Goal: Information Seeking & Learning: Learn about a topic

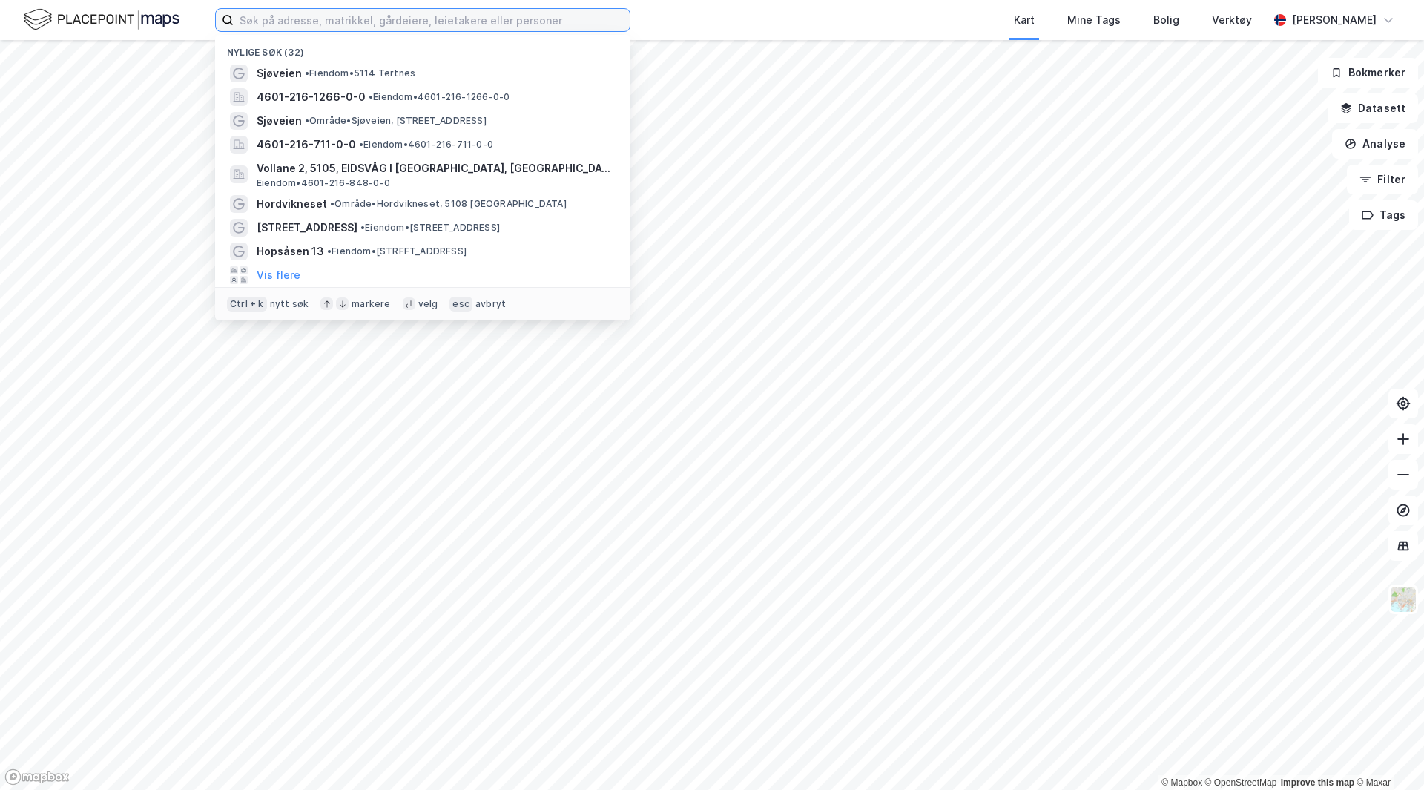
click at [425, 19] on input at bounding box center [432, 20] width 396 height 22
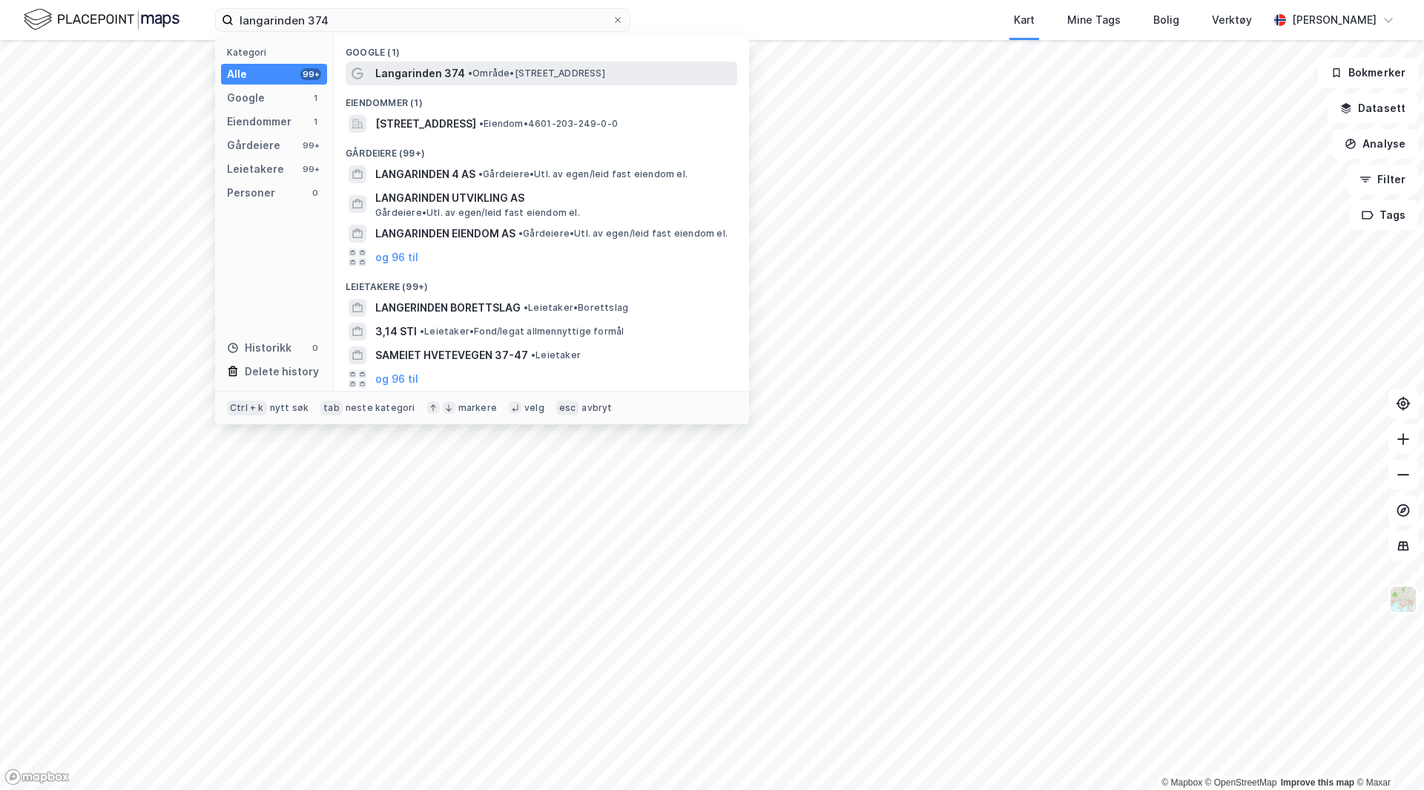
click at [435, 69] on span "Langarinden 374" at bounding box center [420, 74] width 90 height 18
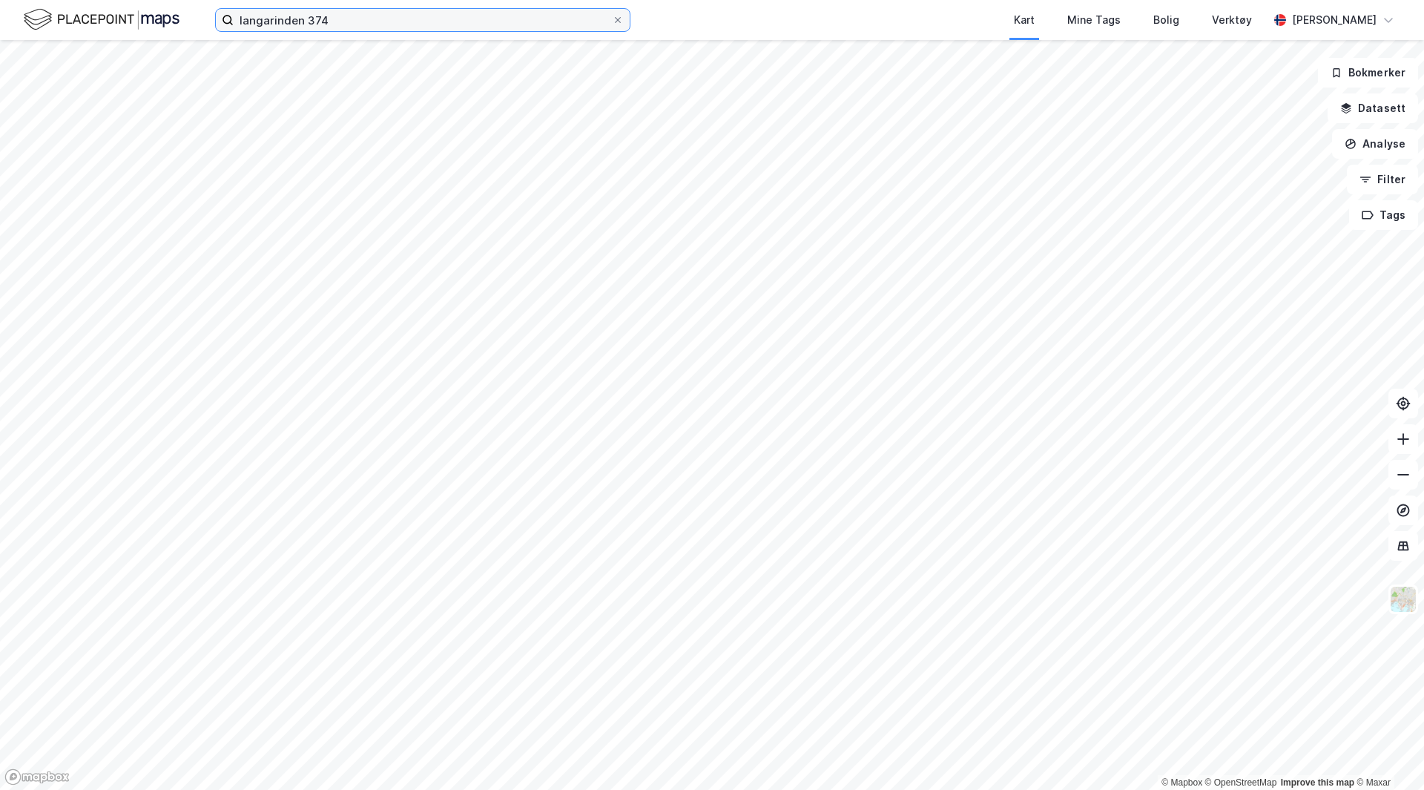
click at [355, 19] on input "langarinden 374" at bounding box center [423, 20] width 378 height 22
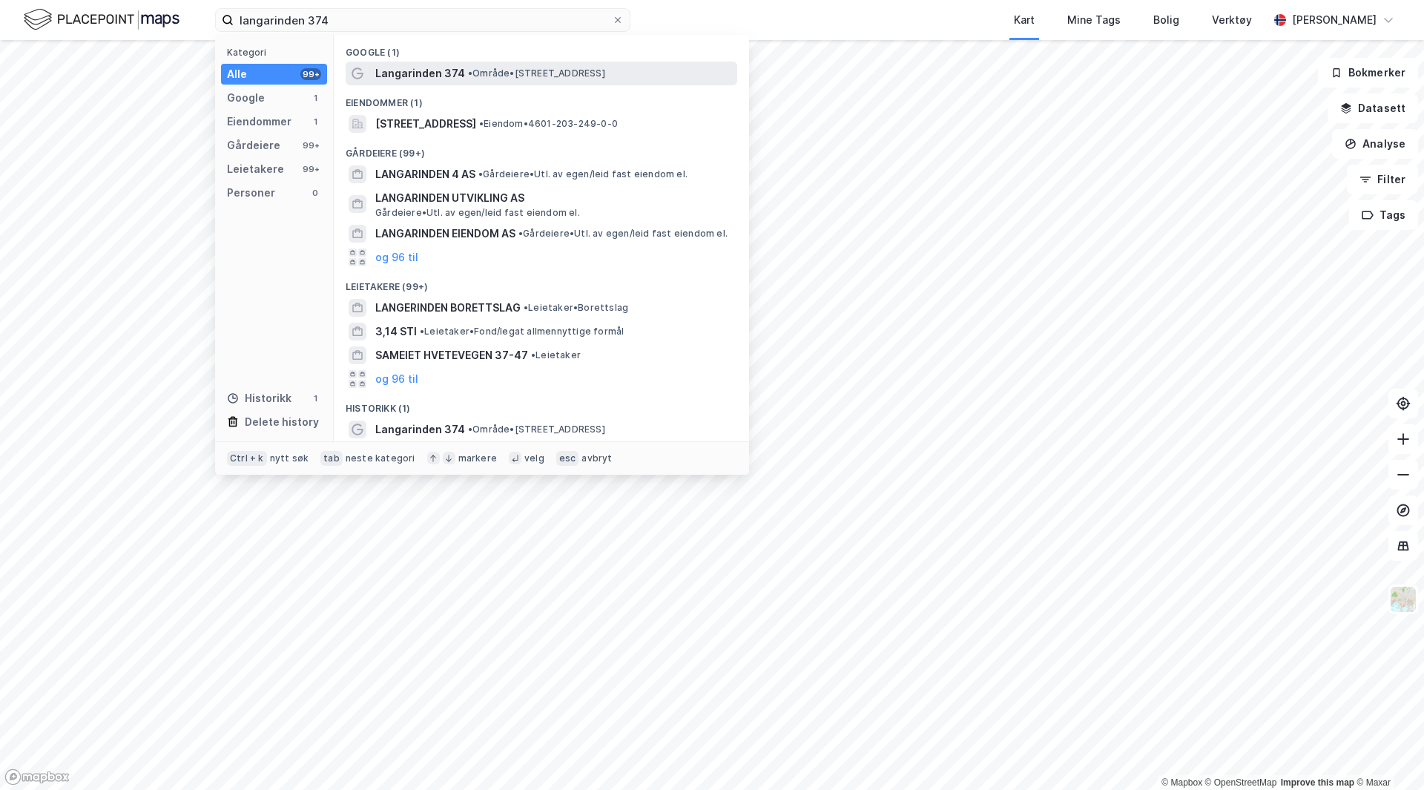
click at [417, 76] on span "Langarinden 374" at bounding box center [420, 74] width 90 height 18
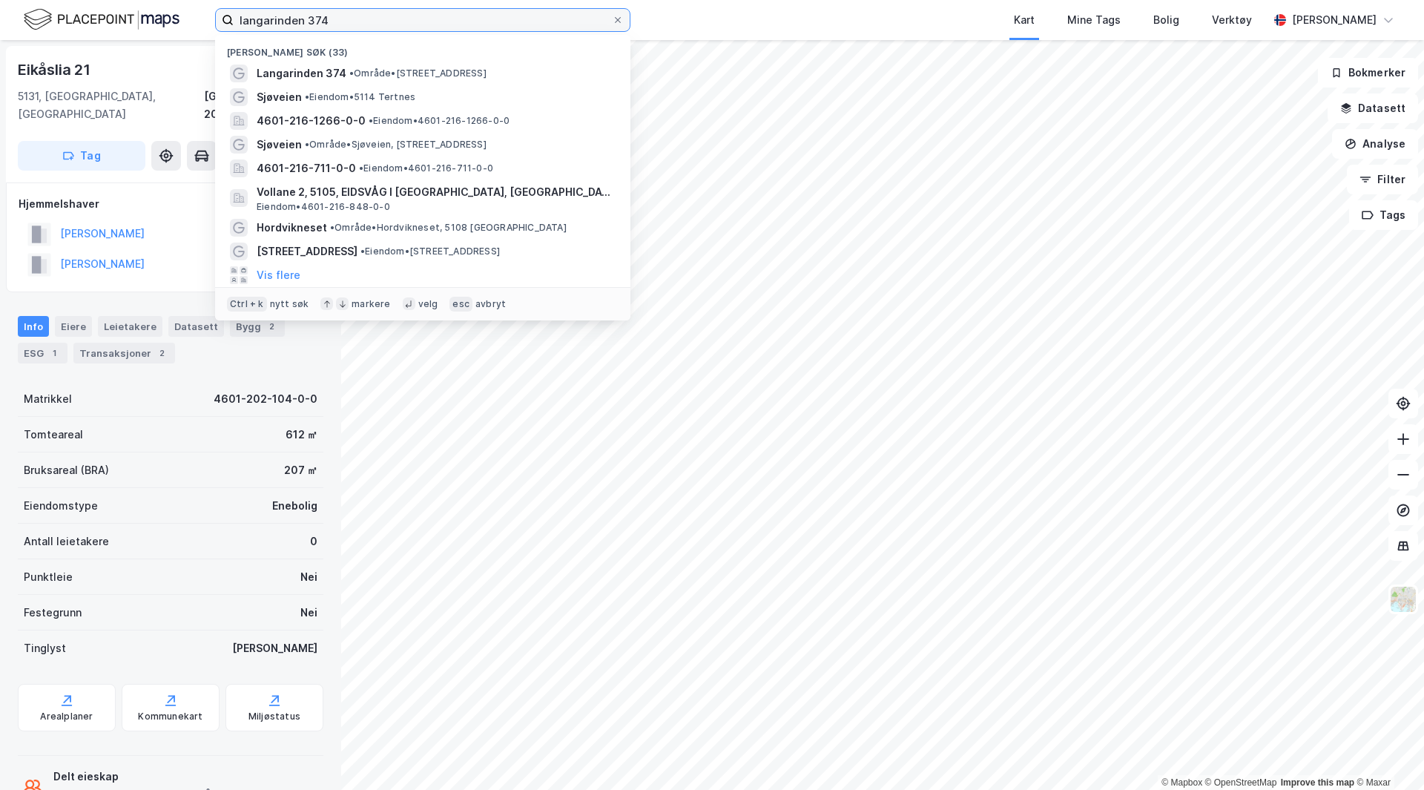
drag, startPoint x: 501, startPoint y: 23, endPoint x: -122, endPoint y: 27, distance: 623.1
click at [0, 27] on html "langarinden 374 Nylige søk (33) Langarinden 374 • Område • [STREET_ADDRESS] • E…" at bounding box center [712, 395] width 1424 height 790
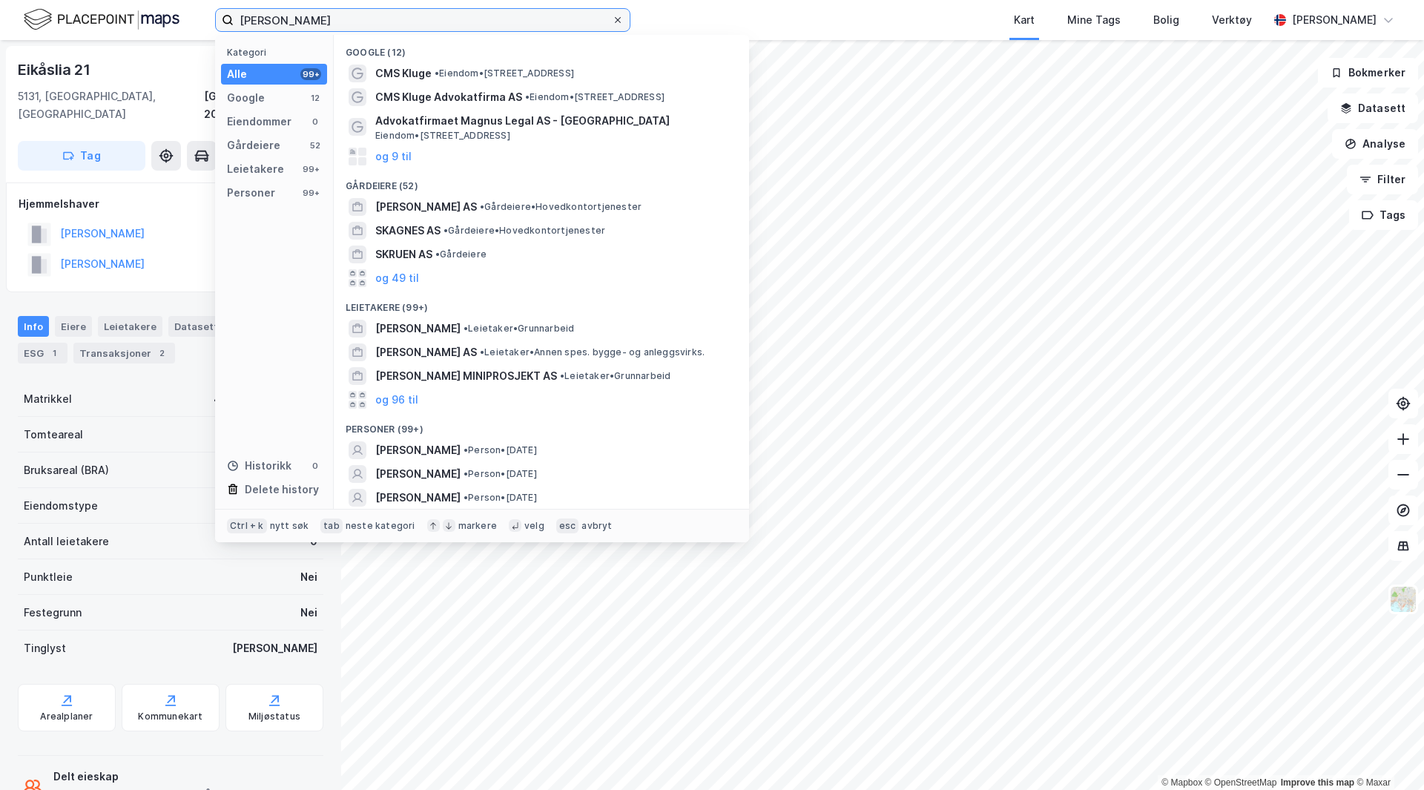
type input "[PERSON_NAME]"
click at [621, 21] on icon at bounding box center [617, 20] width 9 height 9
click at [612, 21] on input "[PERSON_NAME]" at bounding box center [423, 20] width 378 height 22
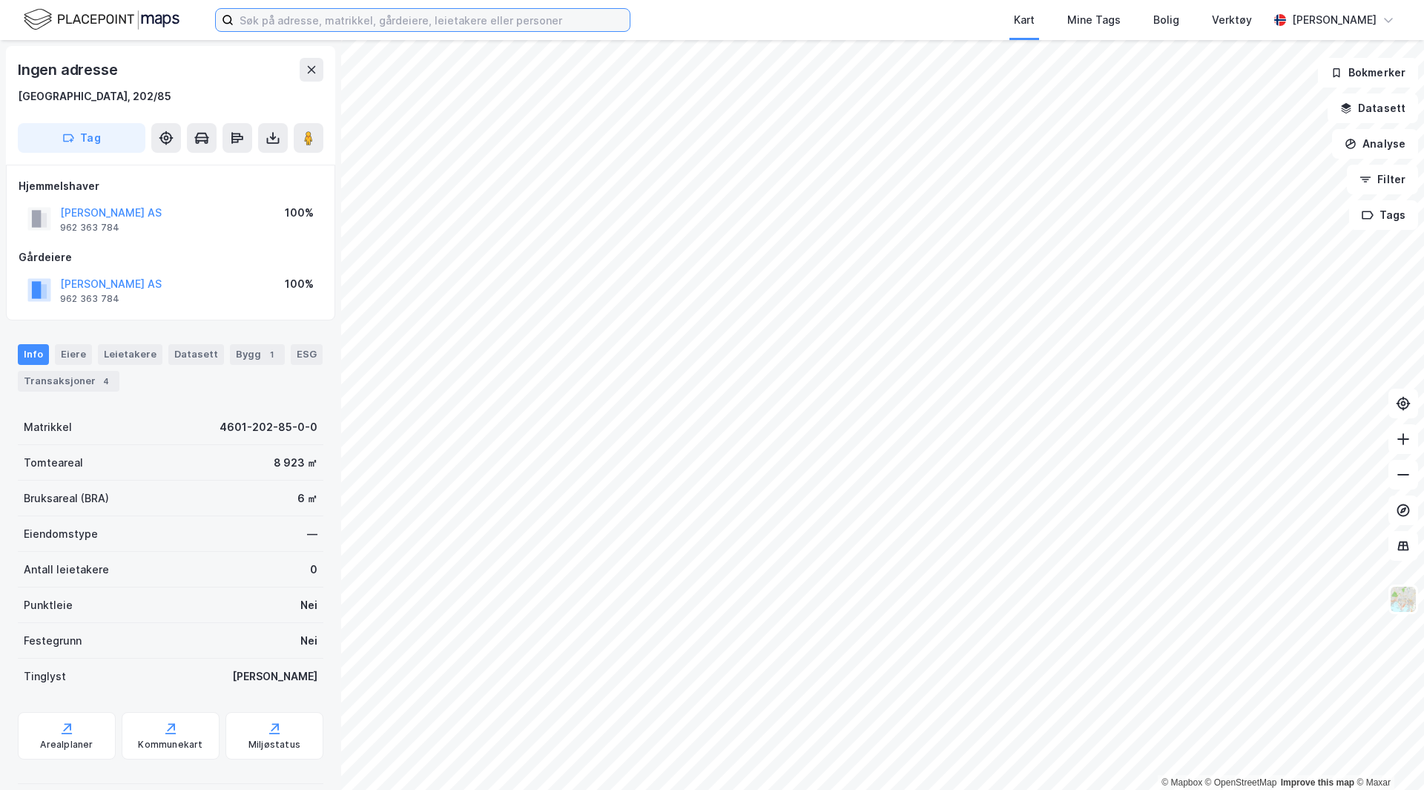
click at [362, 24] on input at bounding box center [432, 20] width 396 height 22
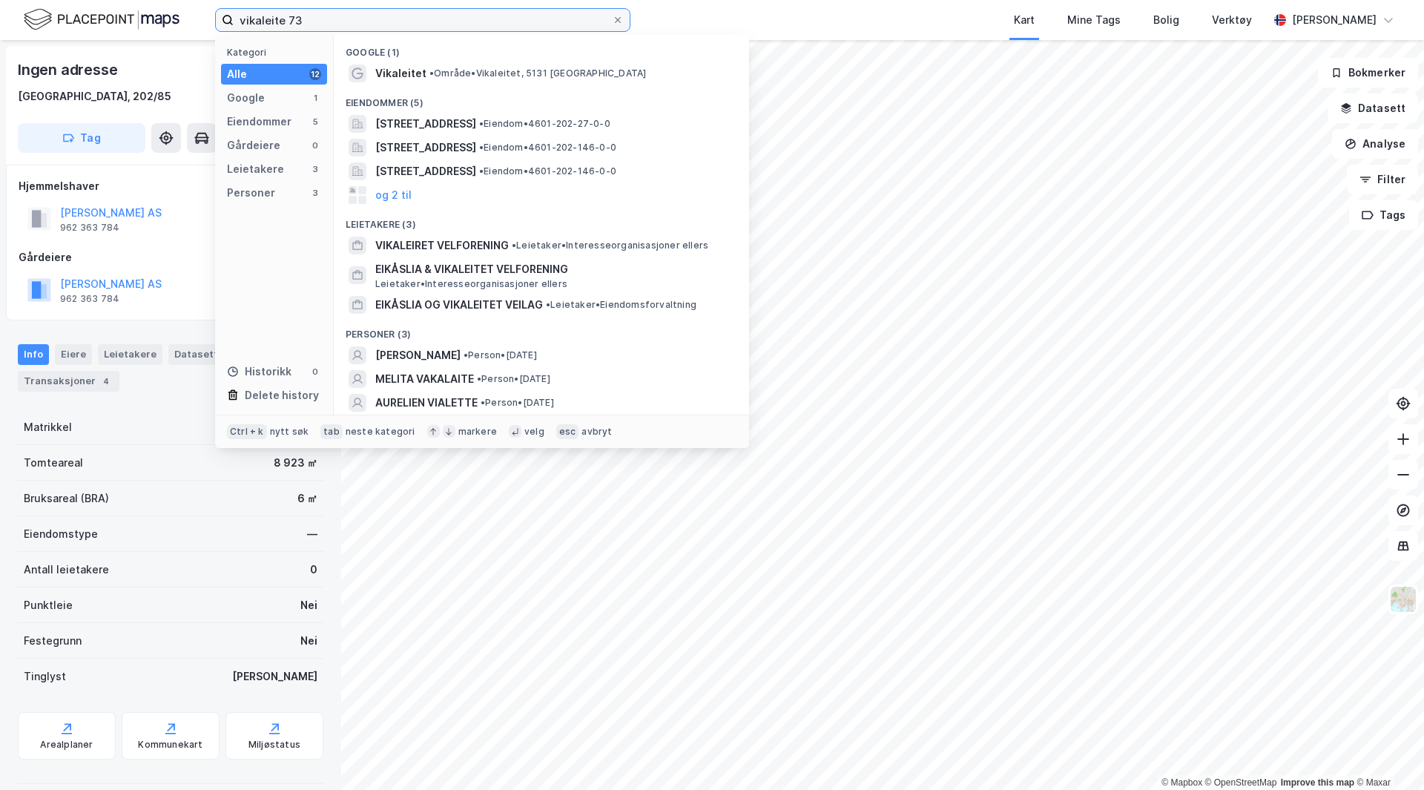
type input "vikaleite 73"
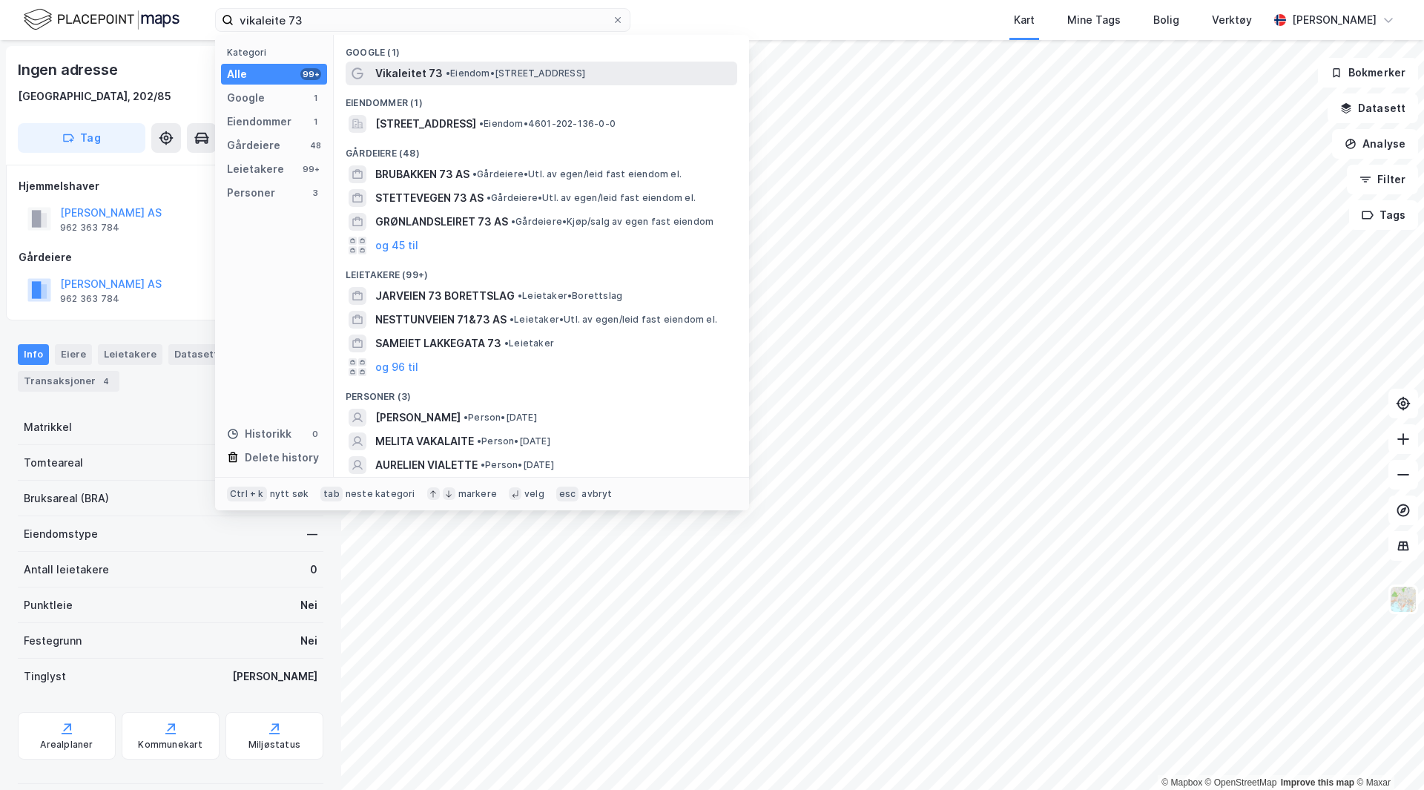
click at [483, 68] on span "• Eiendom • [STREET_ADDRESS]" at bounding box center [515, 74] width 139 height 12
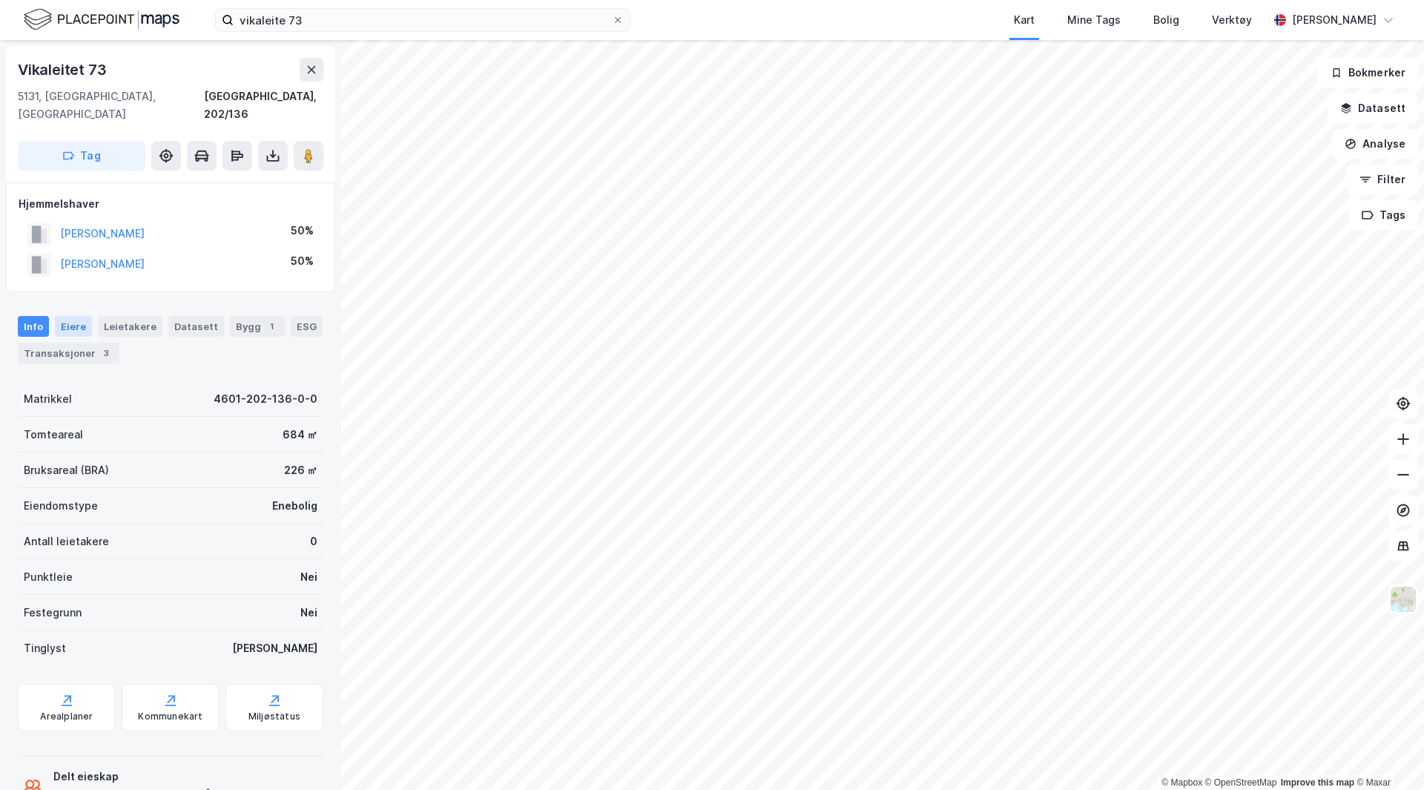
click at [78, 316] on div "Eiere" at bounding box center [73, 326] width 37 height 21
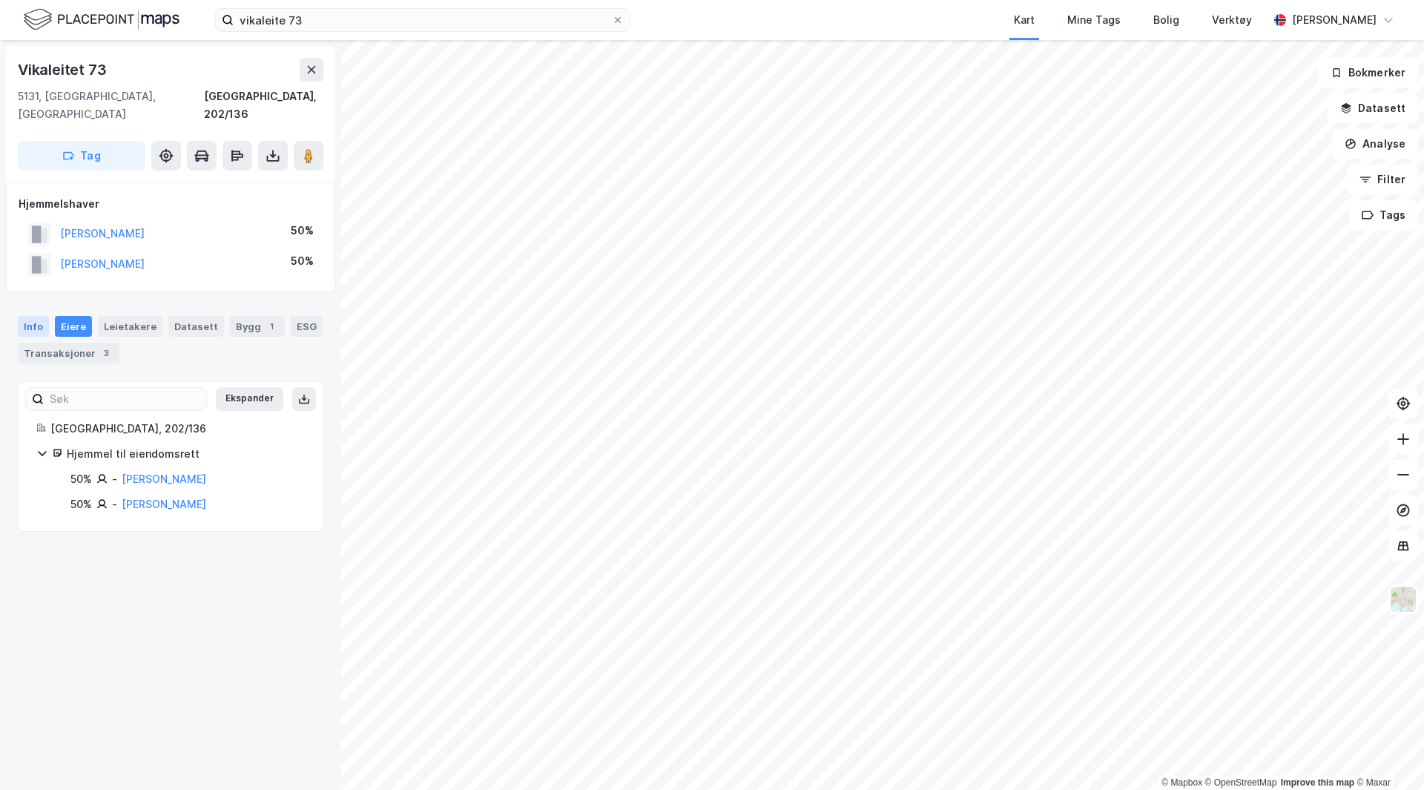
click at [30, 316] on div "Info" at bounding box center [33, 326] width 31 height 21
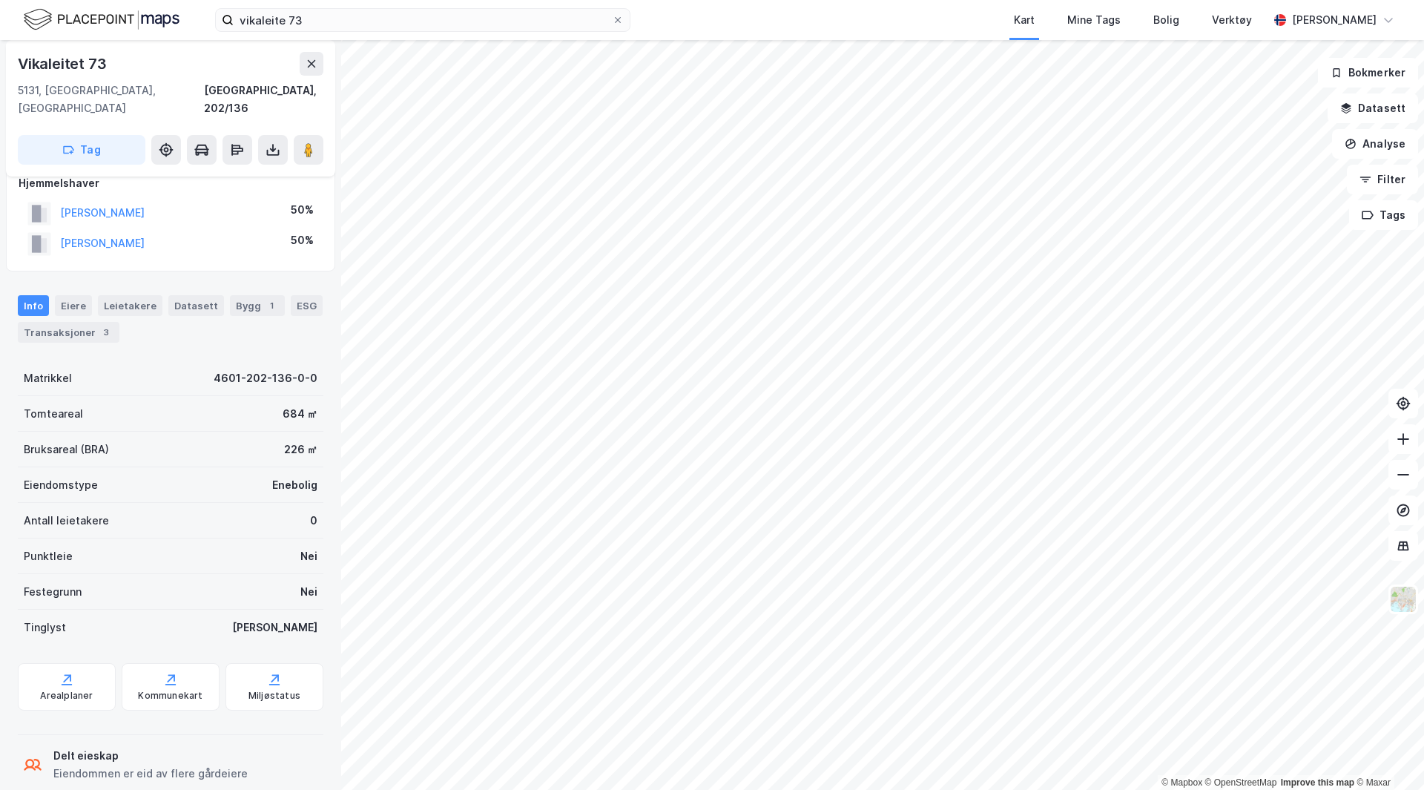
scroll to position [32, 0]
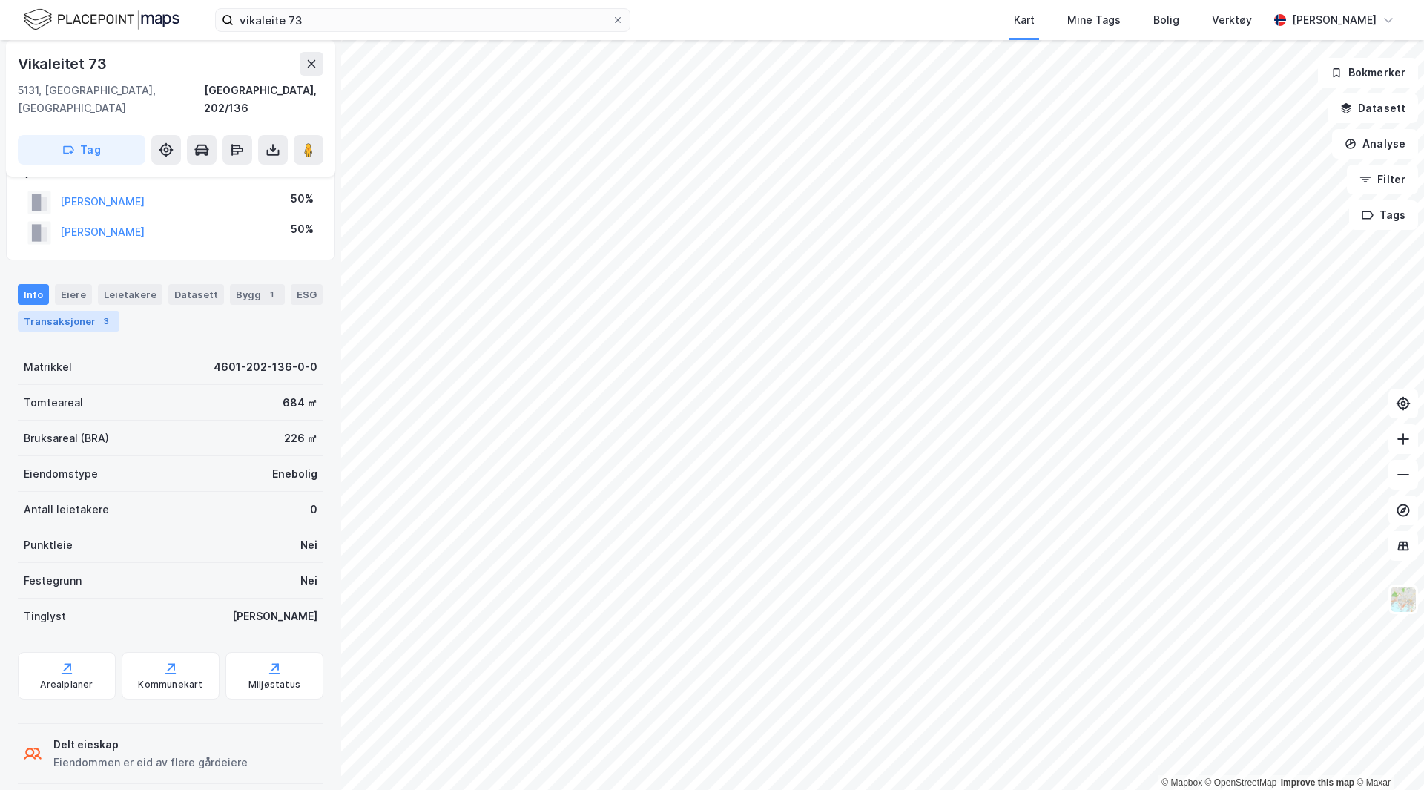
click at [88, 311] on div "Transaksjoner 3" at bounding box center [69, 321] width 102 height 21
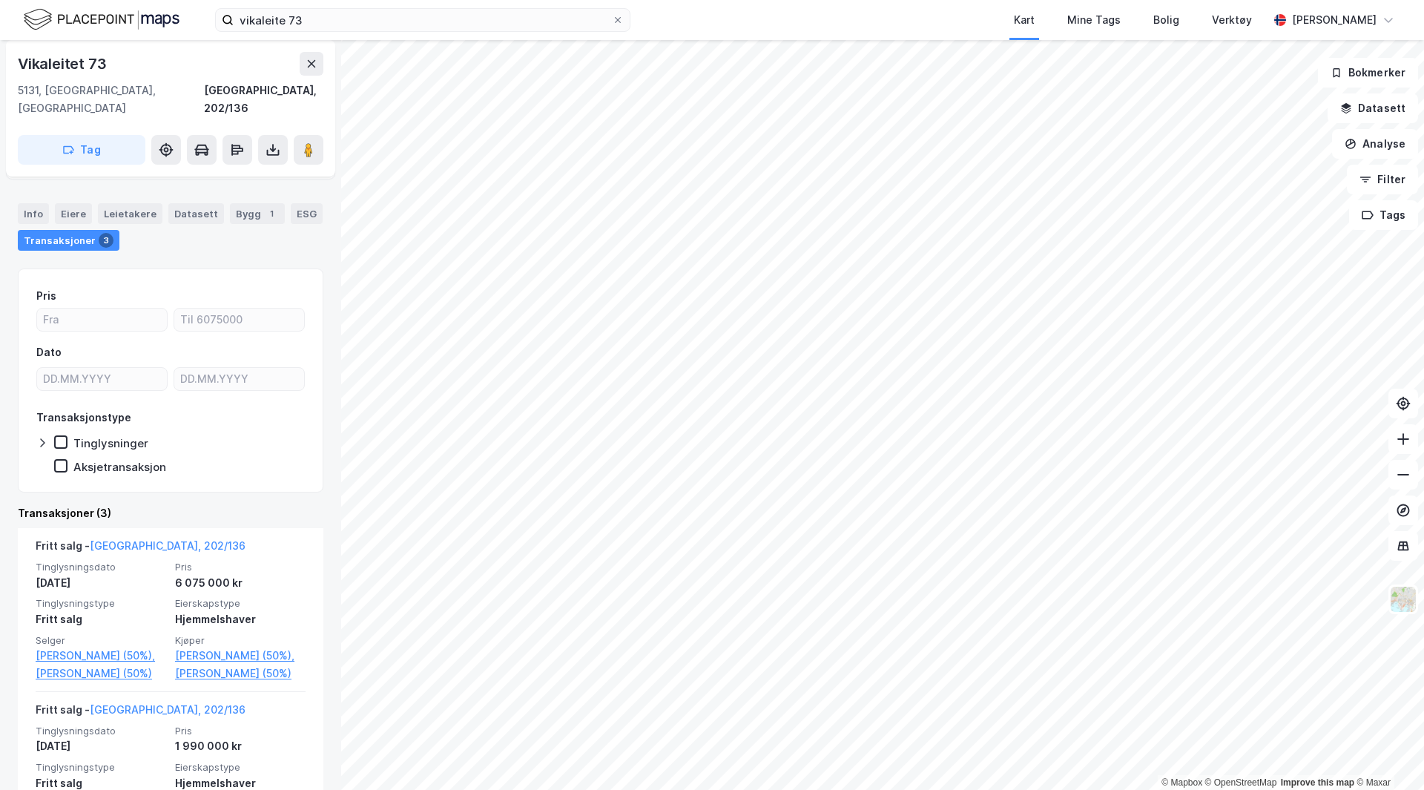
scroll to position [148, 0]
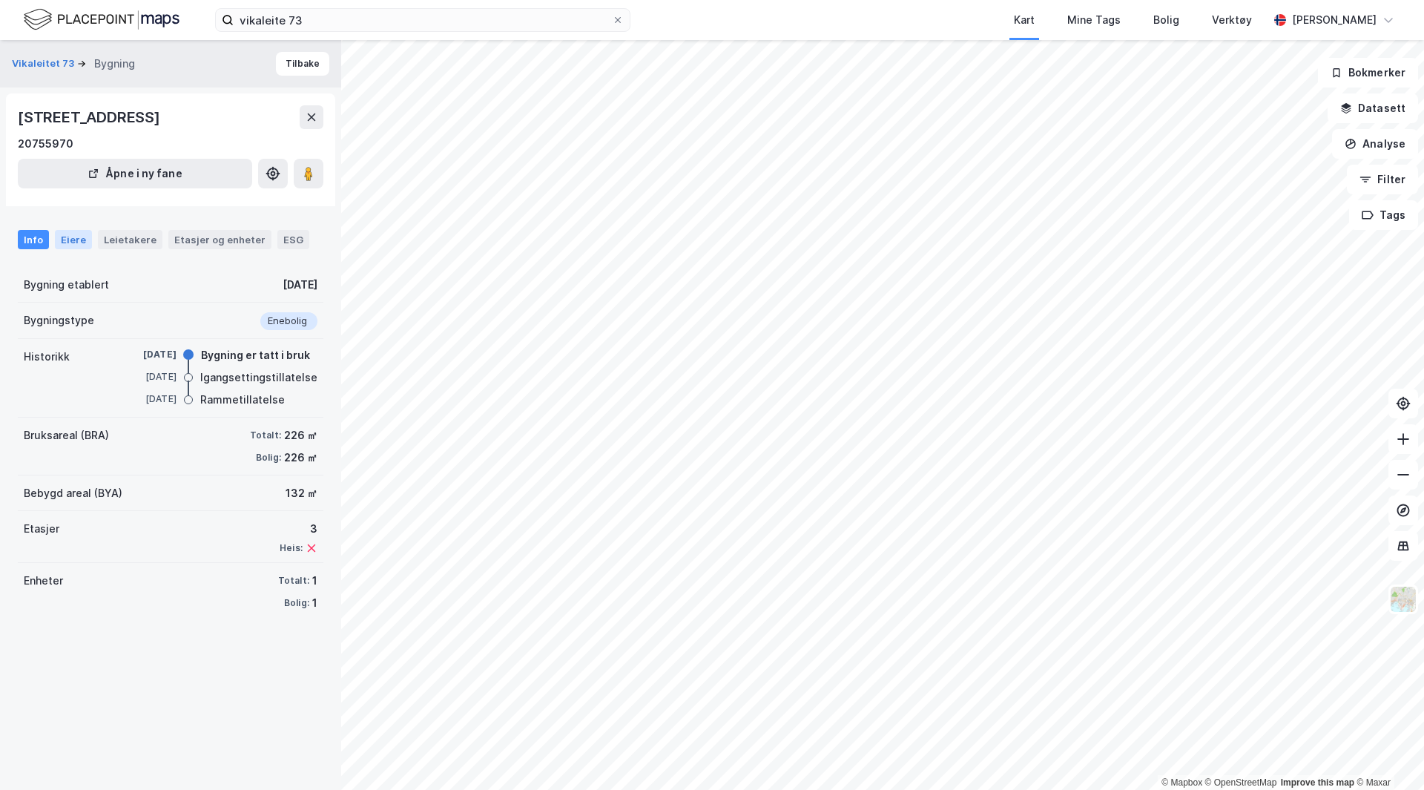
click at [82, 243] on div "Eiere" at bounding box center [73, 239] width 37 height 19
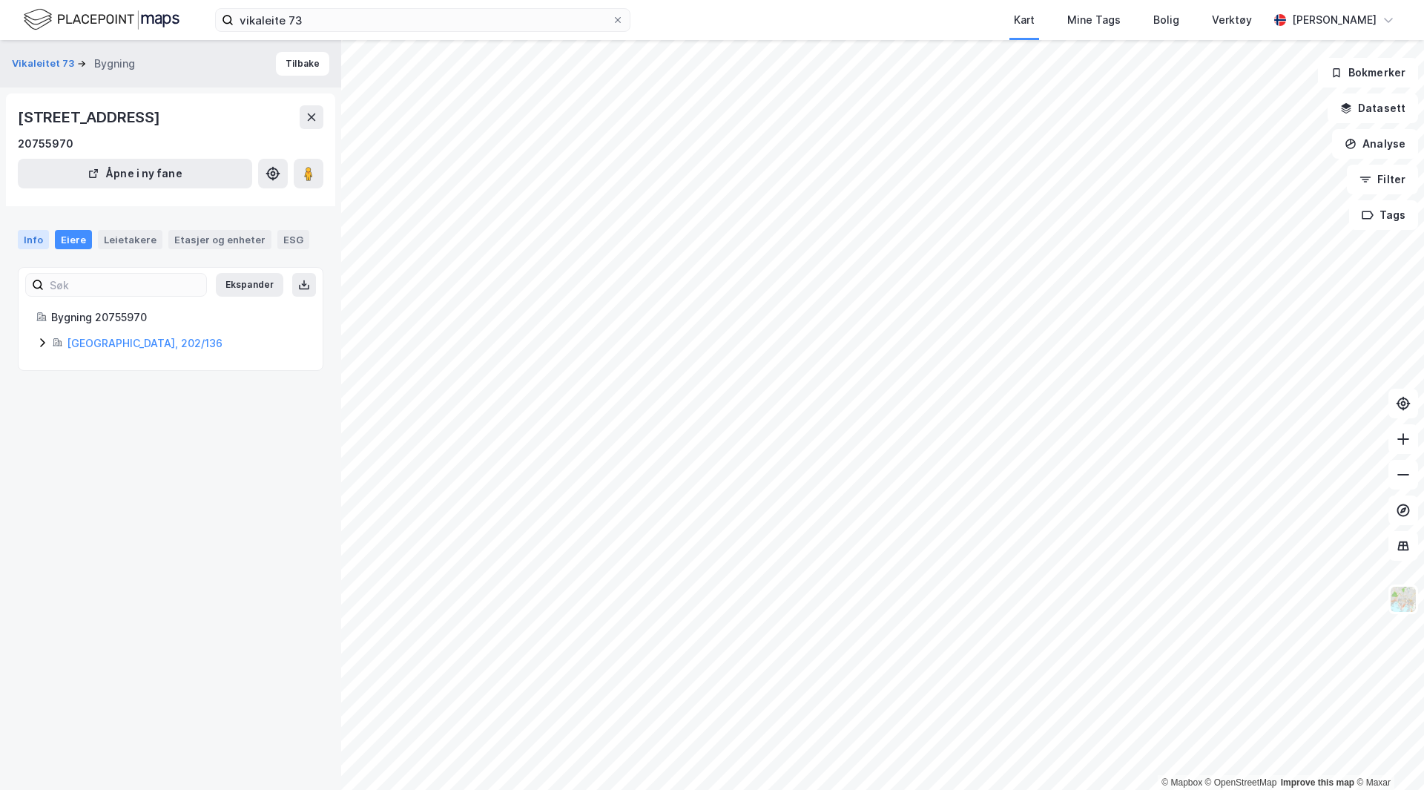
click at [32, 237] on div "Info" at bounding box center [33, 239] width 31 height 19
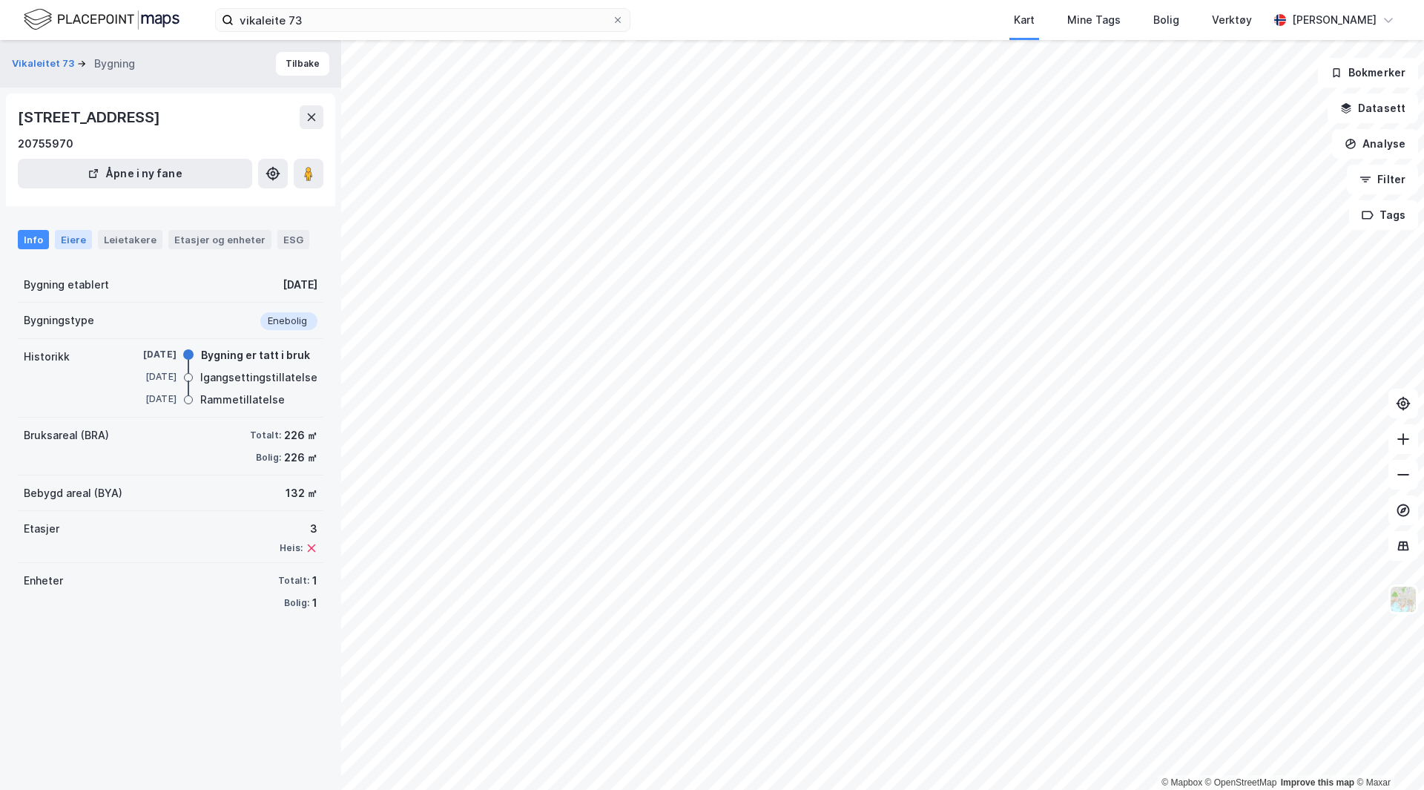
click at [71, 236] on div "Eiere" at bounding box center [73, 239] width 37 height 19
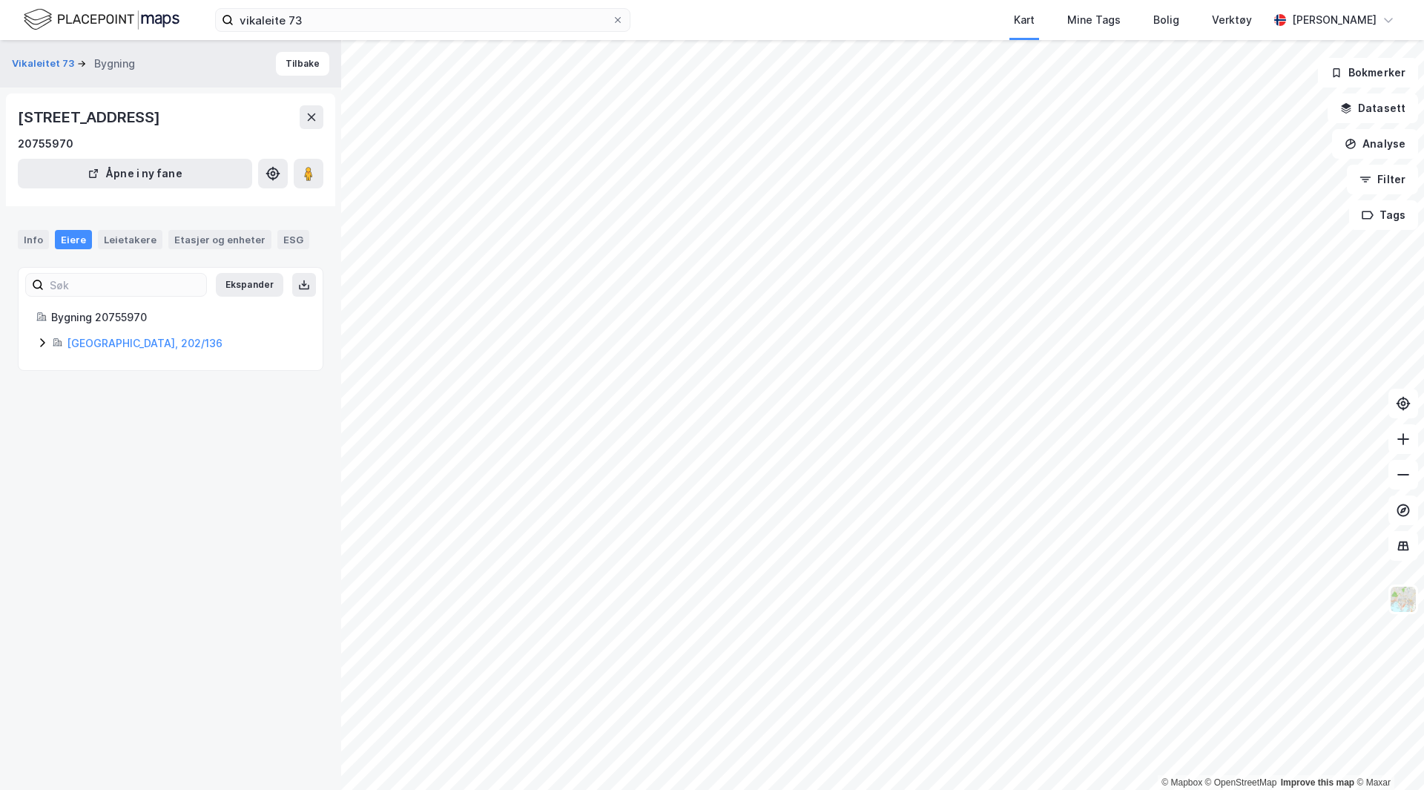
click at [42, 347] on icon at bounding box center [42, 343] width 12 height 12
click at [30, 240] on div "Info" at bounding box center [33, 239] width 31 height 19
click at [347, 20] on input "vikaleite 73" at bounding box center [423, 20] width 378 height 22
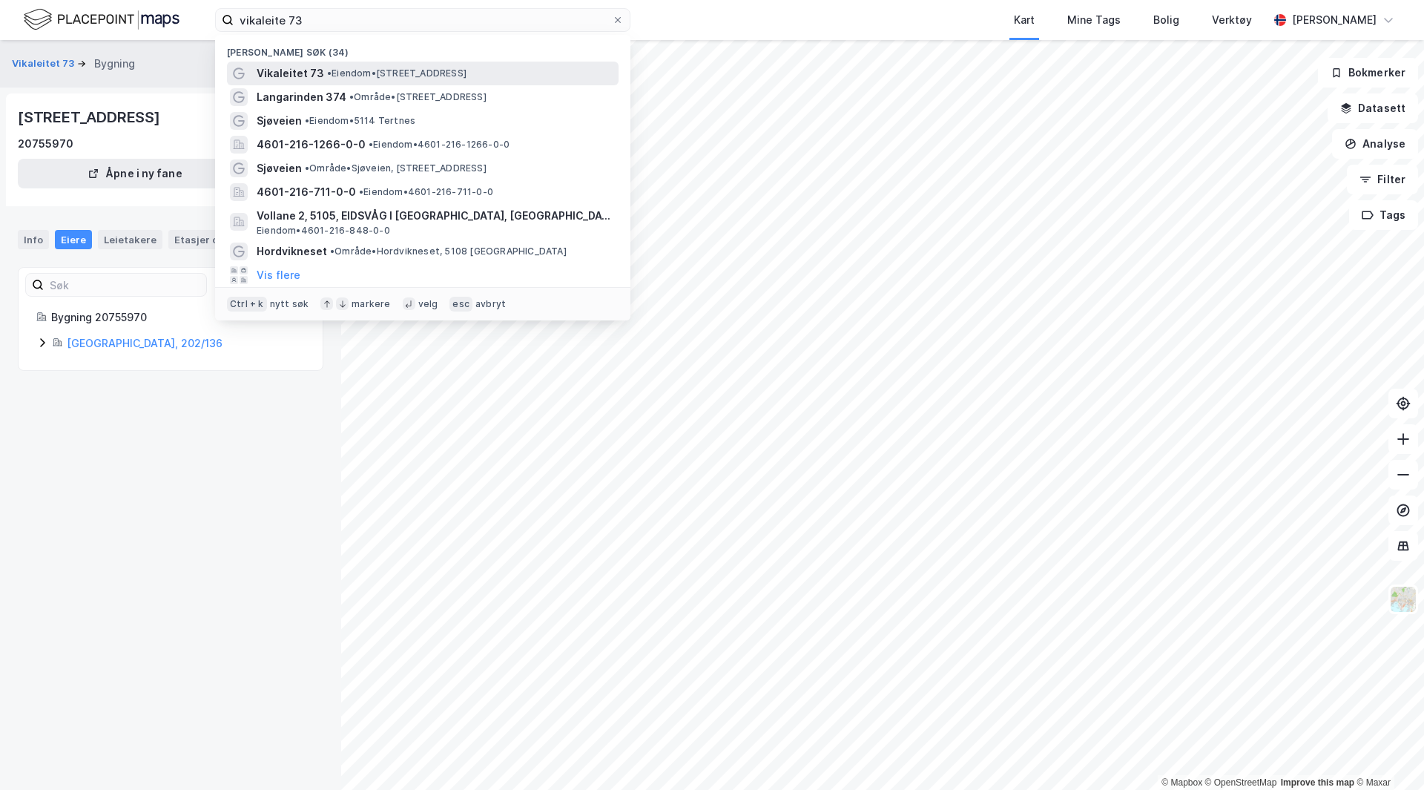
click at [377, 68] on span "• Eiendom • [STREET_ADDRESS]" at bounding box center [396, 74] width 139 height 12
